Goal: Information Seeking & Learning: Find specific page/section

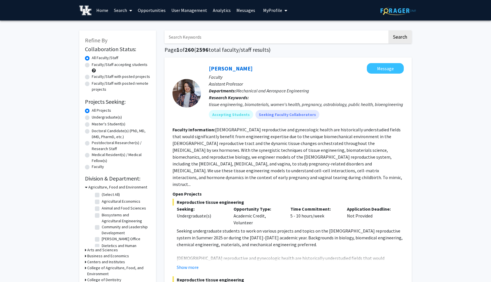
click at [275, 9] on span "My Profile" at bounding box center [272, 10] width 19 height 6
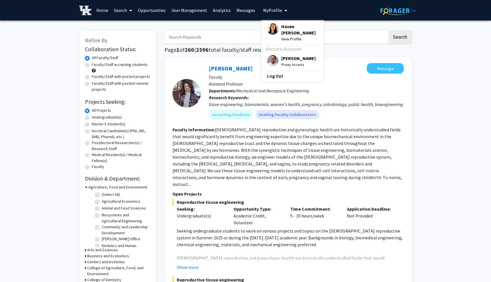
click at [298, 61] on span "Proxy Access" at bounding box center [298, 64] width 34 height 6
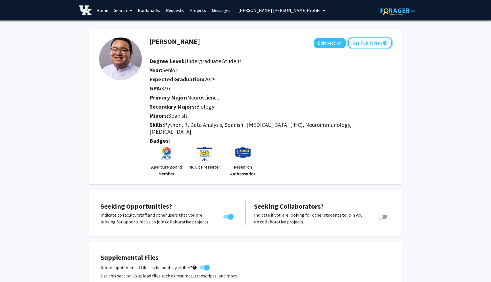
click at [375, 47] on button "See Public View help" at bounding box center [370, 43] width 44 height 11
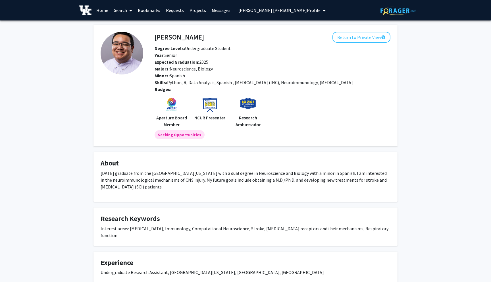
click at [121, 11] on link "Search" at bounding box center [123, 10] width 24 height 20
click at [129, 26] on span "Faculty/Staff" at bounding box center [132, 25] width 42 height 11
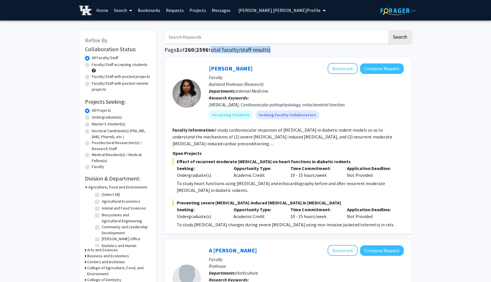
drag, startPoint x: 212, startPoint y: 51, endPoint x: 199, endPoint y: 53, distance: 13.5
click at [199, 53] on h1 "Page 1 of 260 ( 2596 total faculty/staff results)" at bounding box center [288, 49] width 247 height 7
click at [183, 66] on div at bounding box center [186, 93] width 28 height 61
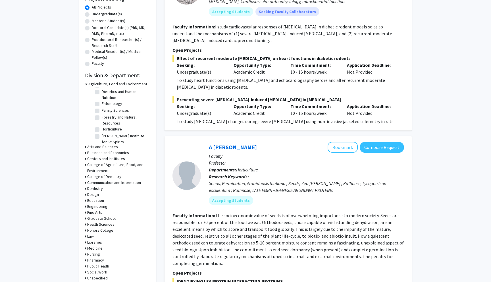
scroll to position [106, 0]
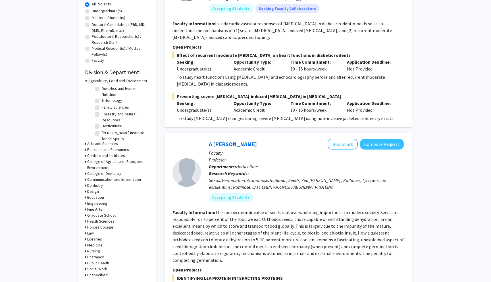
click at [86, 80] on icon at bounding box center [86, 81] width 3 height 6
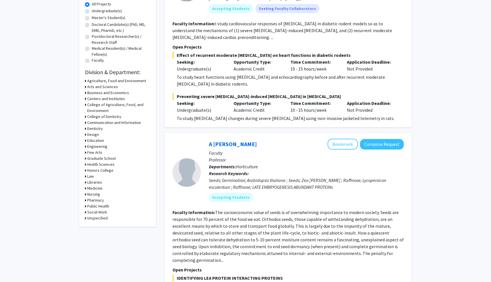
click at [360, 100] on p "Application Deadline:" at bounding box center [371, 103] width 48 height 7
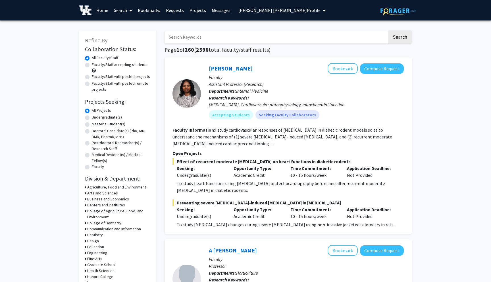
click at [209, 37] on input "Search Keywords" at bounding box center [276, 36] width 223 height 13
paste input "Physics"
type input "Physics"
click at [388, 30] on button "Search" at bounding box center [399, 36] width 23 height 13
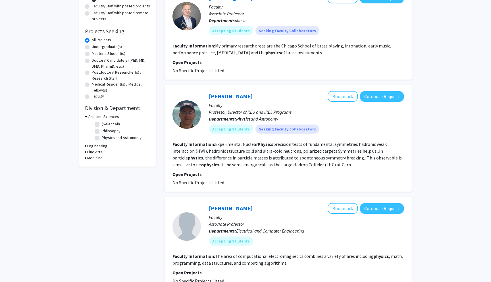
scroll to position [72, 0]
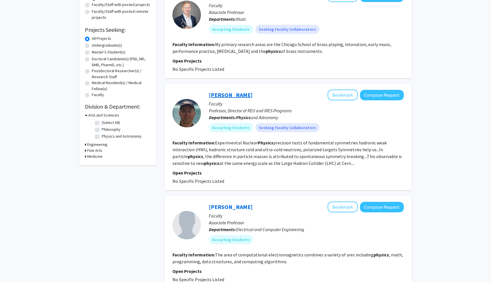
click at [253, 95] on link "Christopher Crawford" at bounding box center [231, 94] width 44 height 7
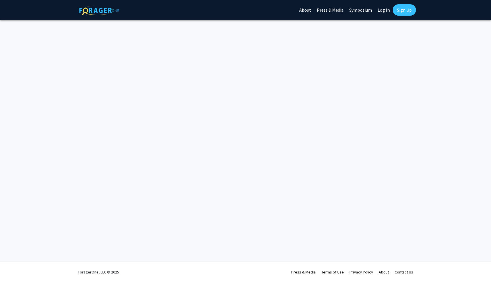
click at [385, 11] on link "Log In" at bounding box center [384, 10] width 18 height 20
click at [383, 10] on link "Log In" at bounding box center [384, 10] width 18 height 20
click at [386, 11] on link "Log In" at bounding box center [384, 10] width 18 height 20
click at [387, 47] on div "Skip navigation About Press & Media Symposium Log In Sign Up Complete your prof…" at bounding box center [245, 141] width 491 height 282
click at [384, 8] on link "Log In" at bounding box center [384, 10] width 18 height 20
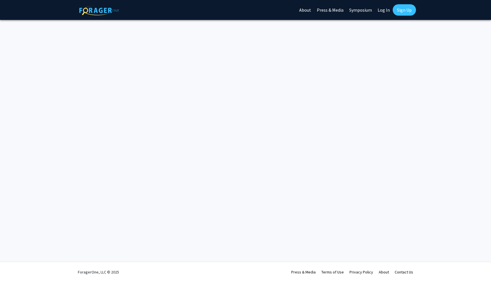
click at [384, 10] on link "Log In" at bounding box center [384, 10] width 18 height 20
